Goal: Information Seeking & Learning: Find contact information

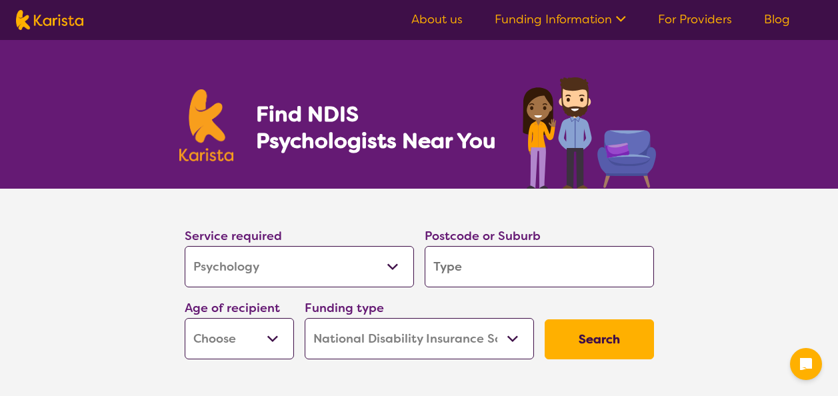
select select "Psychology"
select select "NDIS"
select select "Psychology"
select select "NDIS"
click at [470, 262] on input "search" at bounding box center [539, 266] width 229 height 41
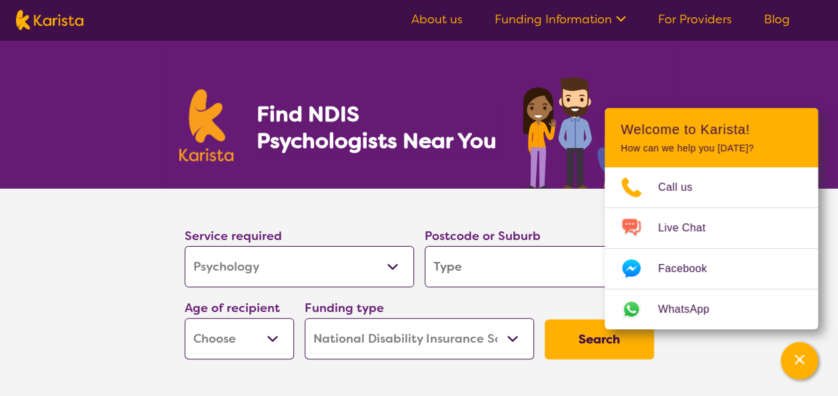
type input "2"
type input "22"
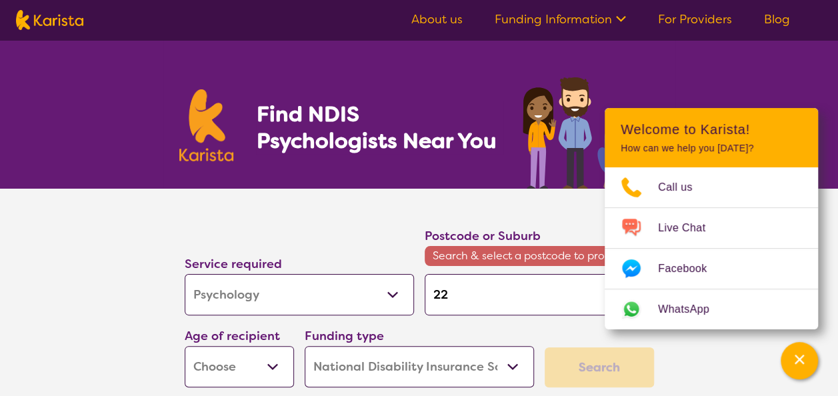
type input "221"
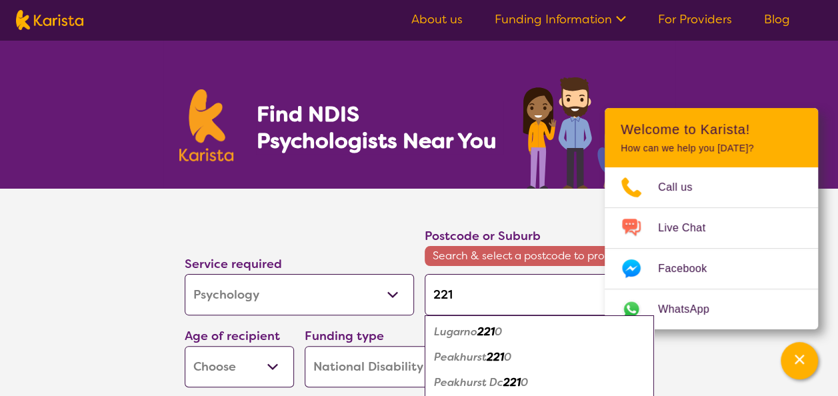
type input "2216"
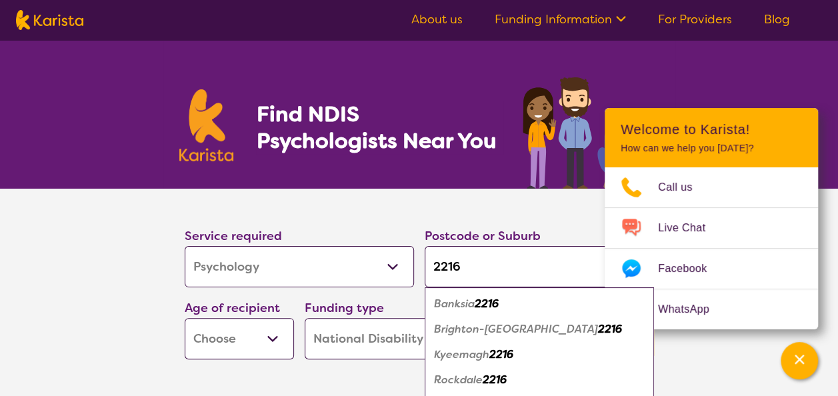
type input "2216"
click at [484, 376] on em "2216" at bounding box center [495, 380] width 24 height 14
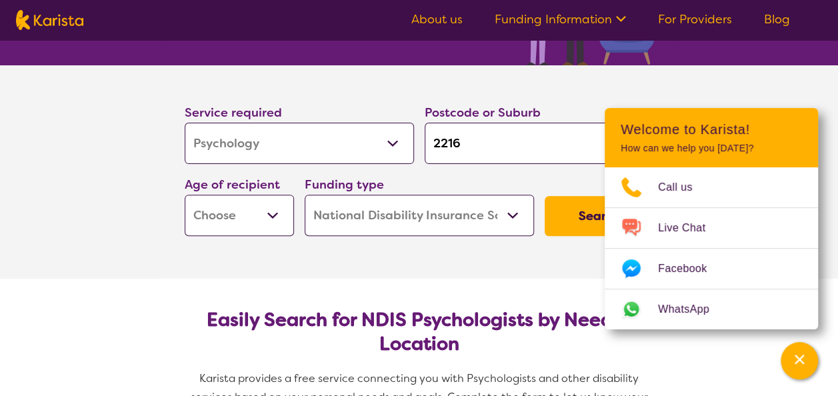
scroll to position [133, 0]
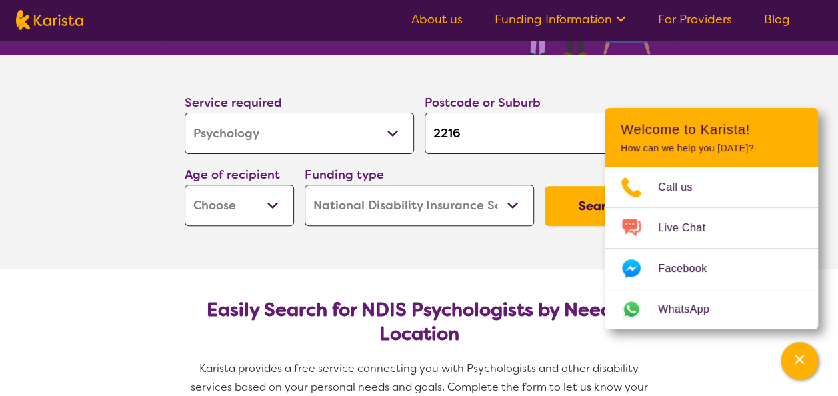
click at [245, 213] on select "Early Childhood - 0 to 9 Child - 10 to 11 Adolescent - 12 to 17 Adult - 18 to 6…" at bounding box center [239, 205] width 109 height 41
select select "AD"
click at [185, 185] on select "Early Childhood - 0 to 9 Child - 10 to 11 Adolescent - 12 to 17 Adult - 18 to 6…" at bounding box center [239, 205] width 109 height 41
select select "AD"
click at [586, 199] on button "Search" at bounding box center [598, 206] width 109 height 40
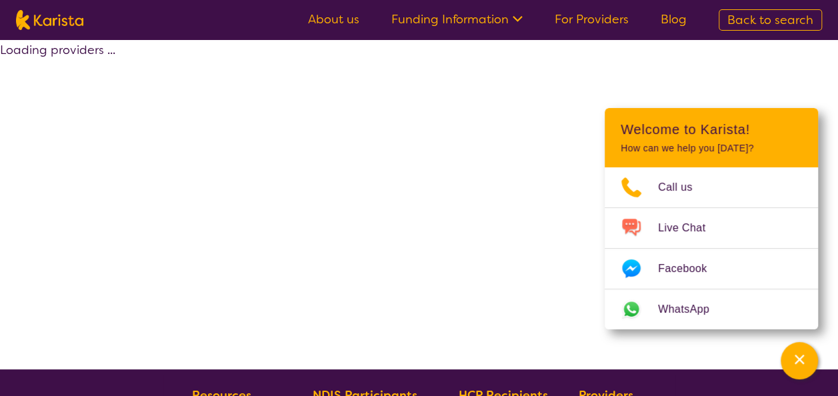
select select "by_score"
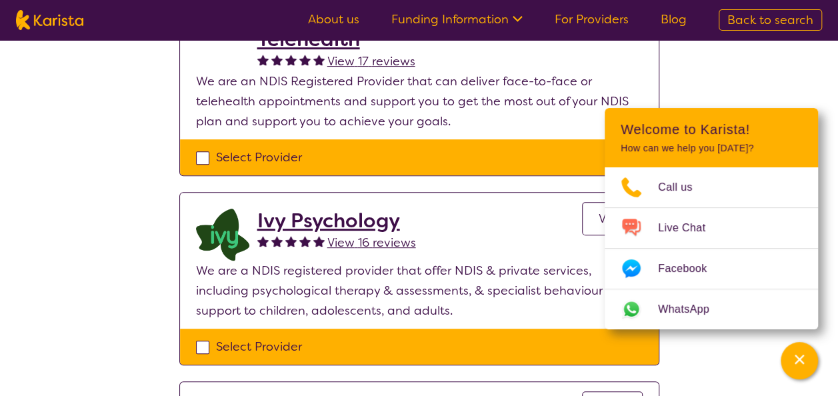
scroll to position [200, 0]
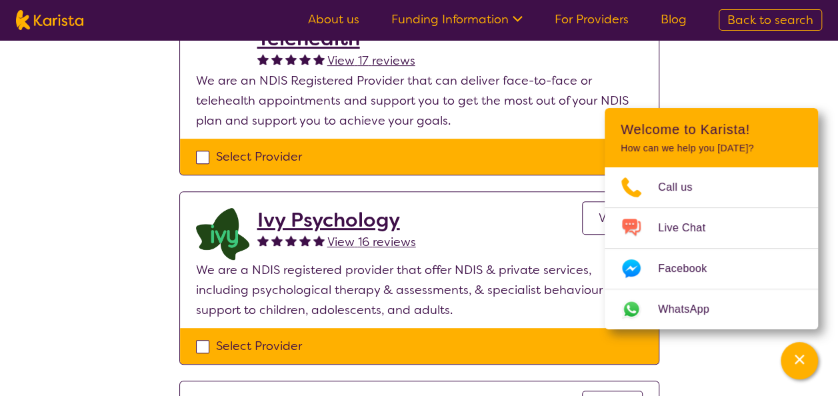
click at [349, 213] on h2 "Ivy Psychology" at bounding box center [336, 220] width 159 height 24
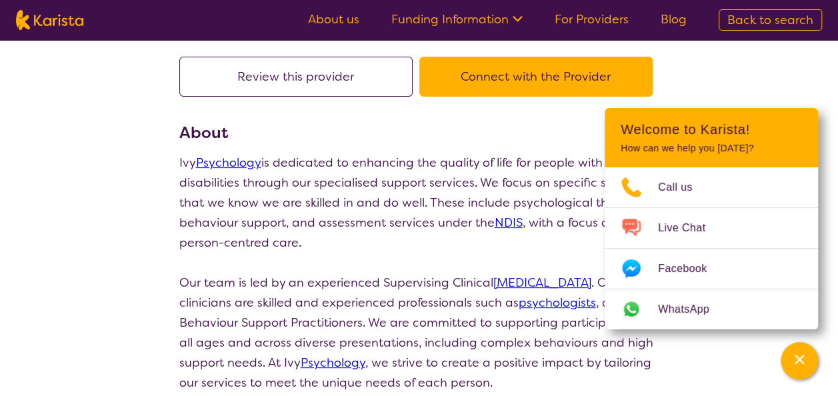
scroll to position [133, 0]
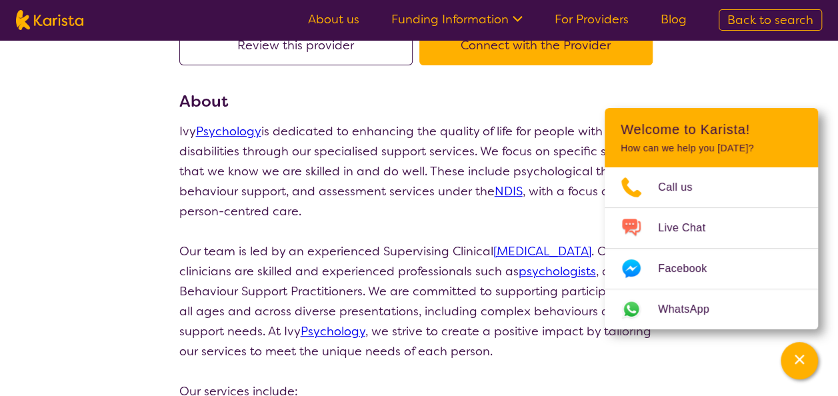
click at [243, 132] on link "Psychology" at bounding box center [228, 131] width 65 height 16
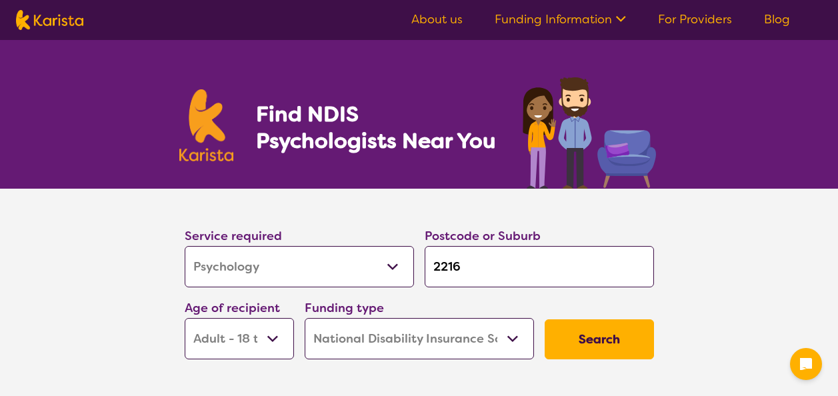
select select "Psychology"
select select "AD"
select select "NDIS"
select select "Psychology"
select select "AD"
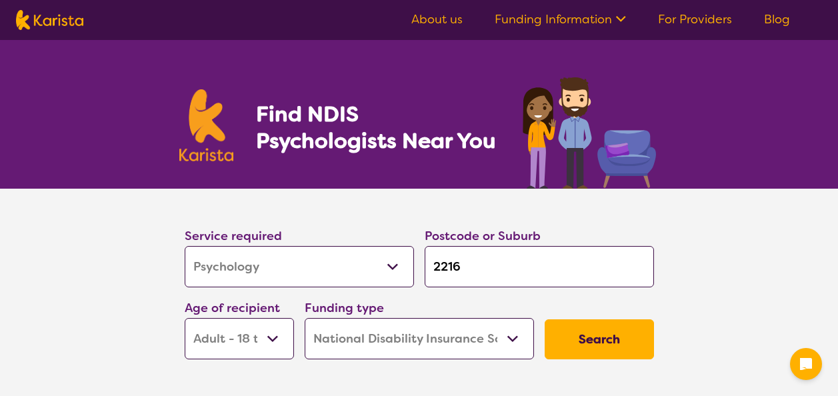
select select "NDIS"
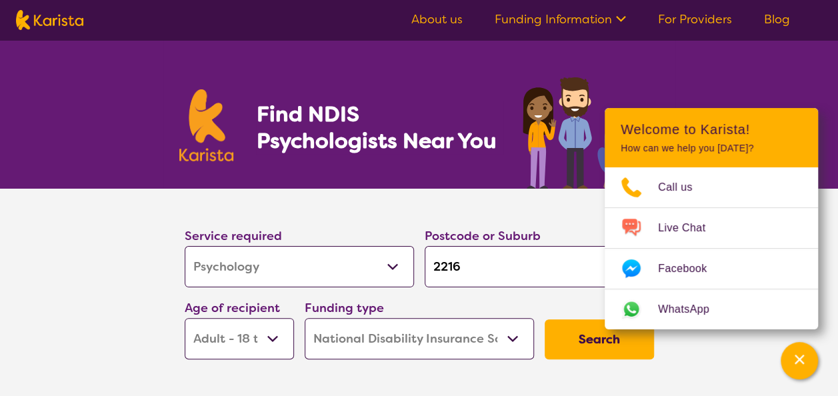
click at [131, 257] on section "Service required Allied Health Assistant Assessment ([MEDICAL_DATA] or [MEDICAL…" at bounding box center [419, 295] width 838 height 213
